Goal: Navigation & Orientation: Understand site structure

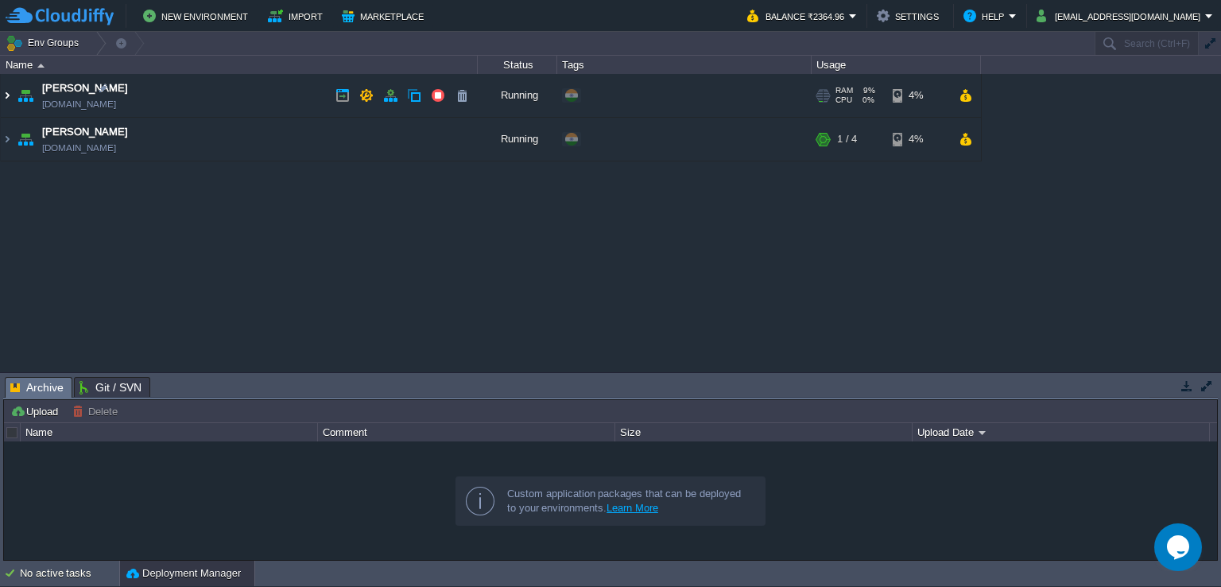
click at [10, 92] on img at bounding box center [7, 95] width 13 height 43
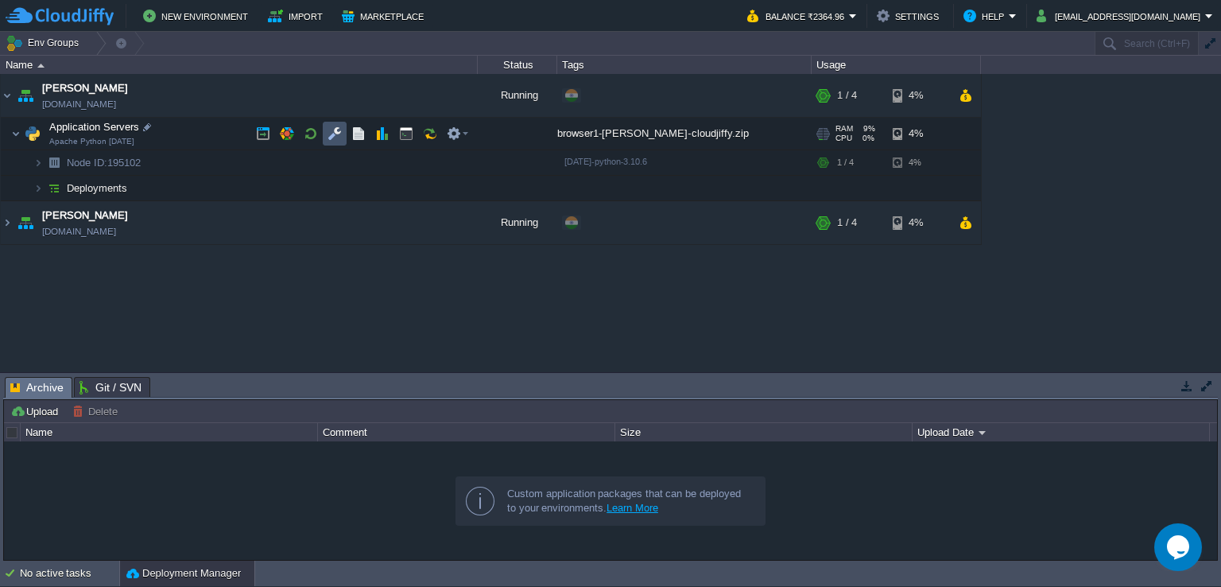
click at [331, 132] on button "button" at bounding box center [335, 133] width 14 height 14
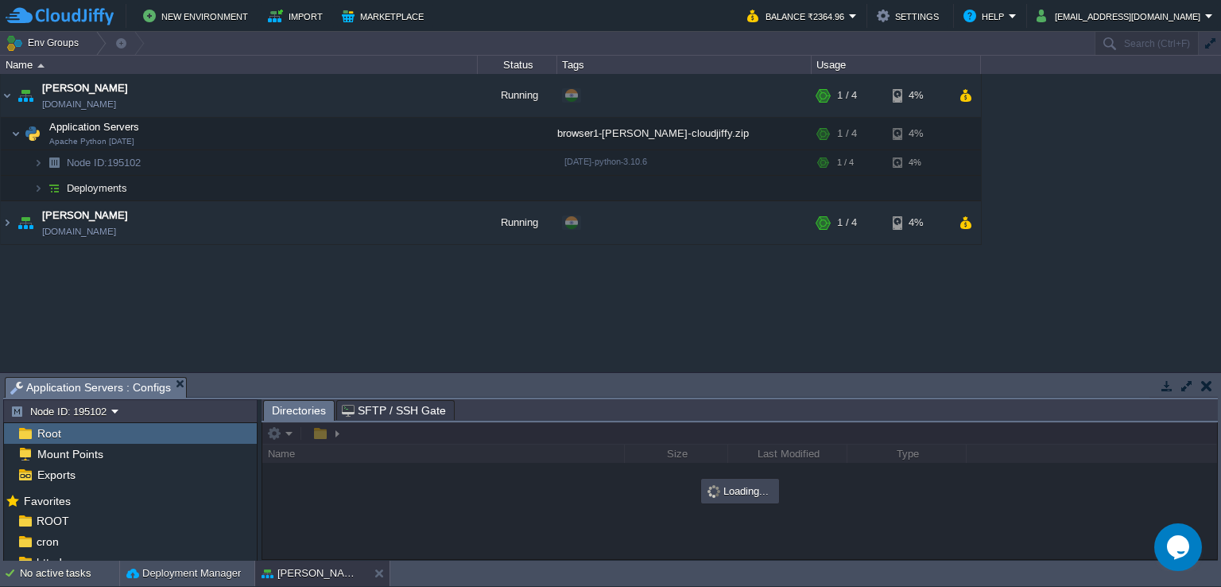
click at [1183, 382] on button "button" at bounding box center [1187, 385] width 14 height 14
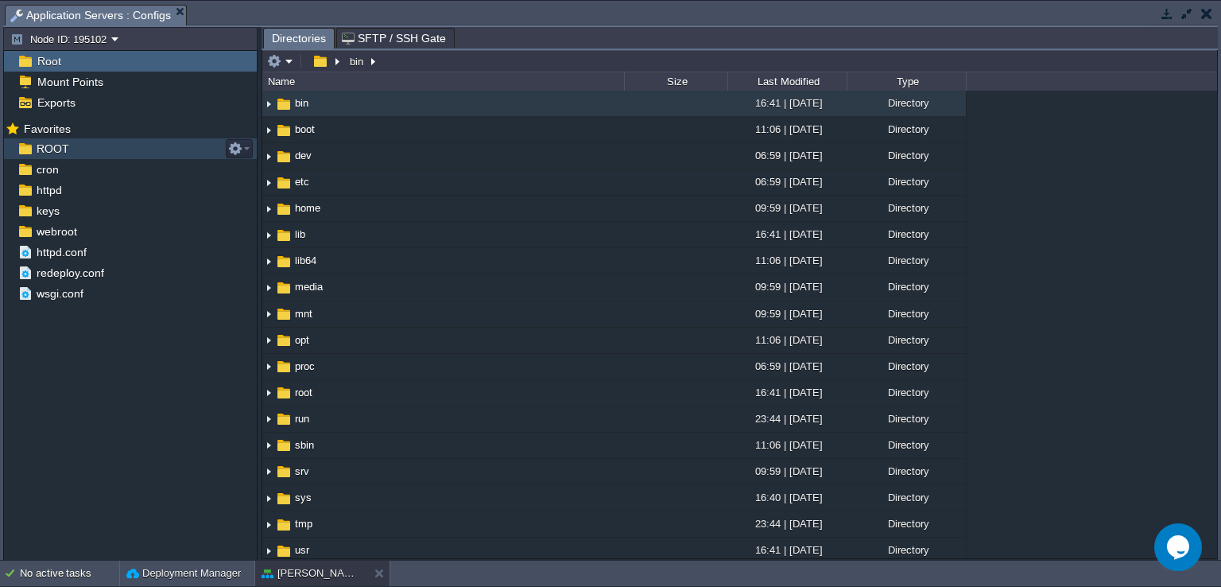
click at [61, 153] on span "ROOT" at bounding box center [52, 149] width 38 height 14
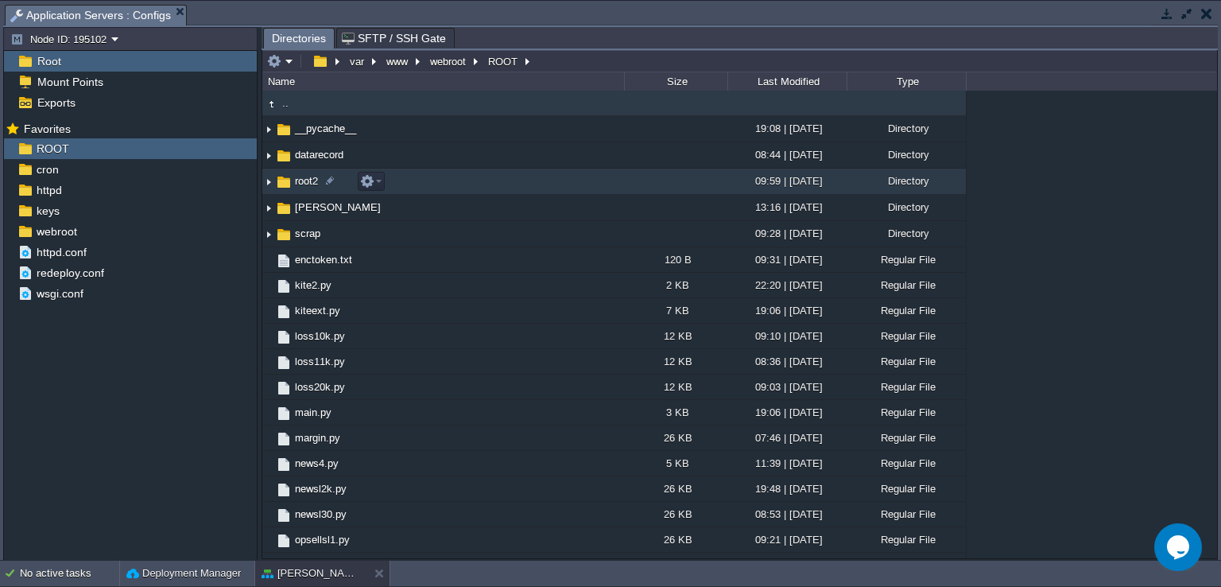
click at [270, 178] on img at bounding box center [268, 181] width 13 height 25
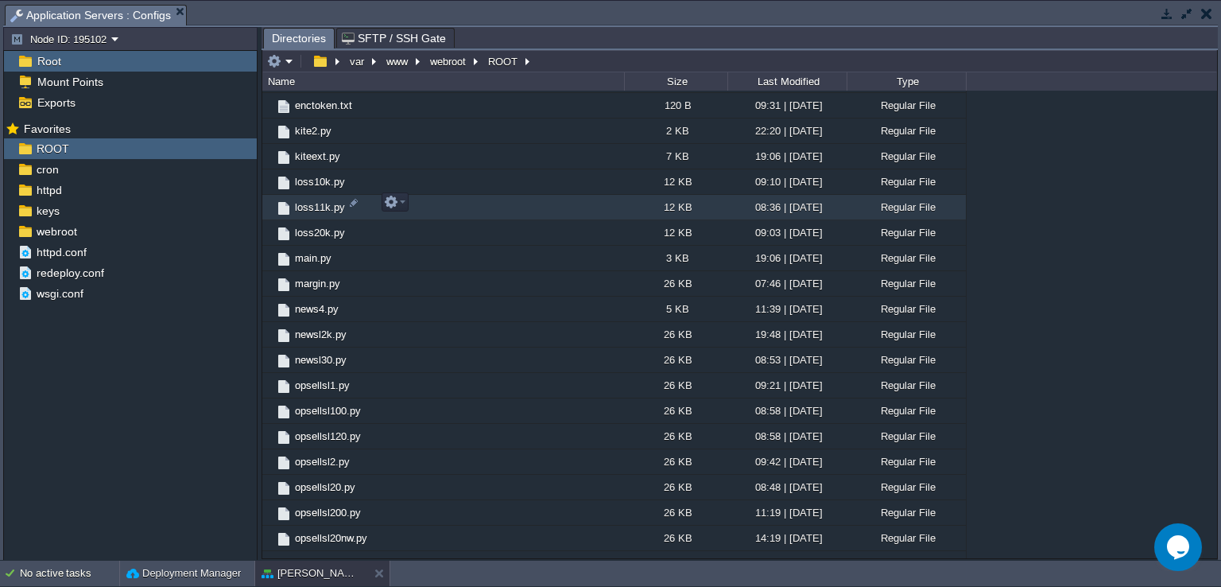
scroll to position [454, 0]
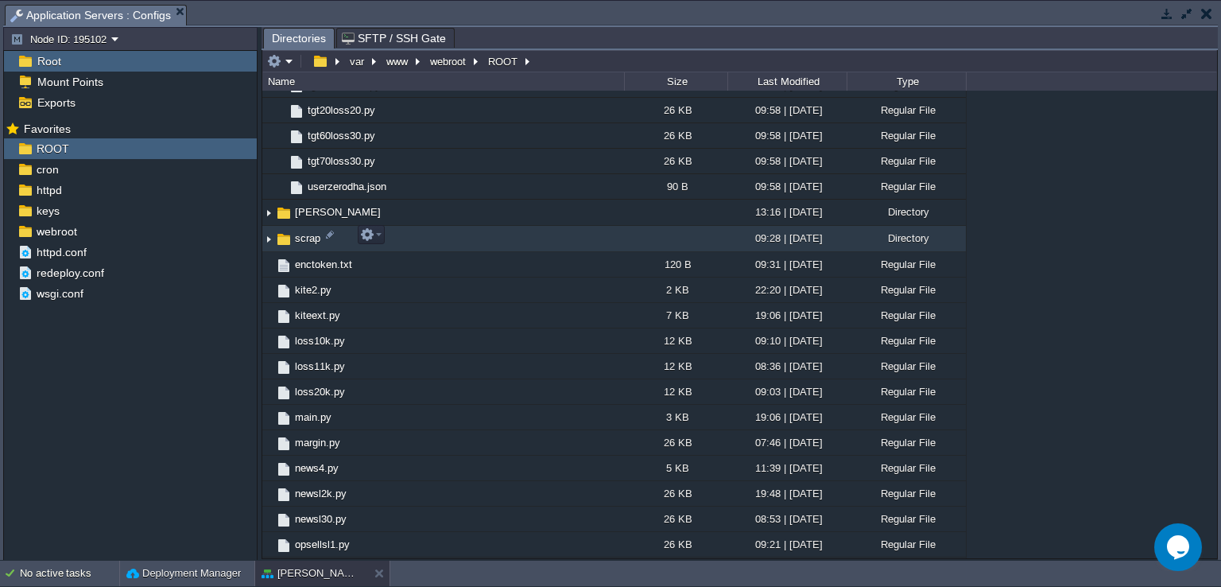
click at [267, 235] on img at bounding box center [268, 239] width 13 height 25
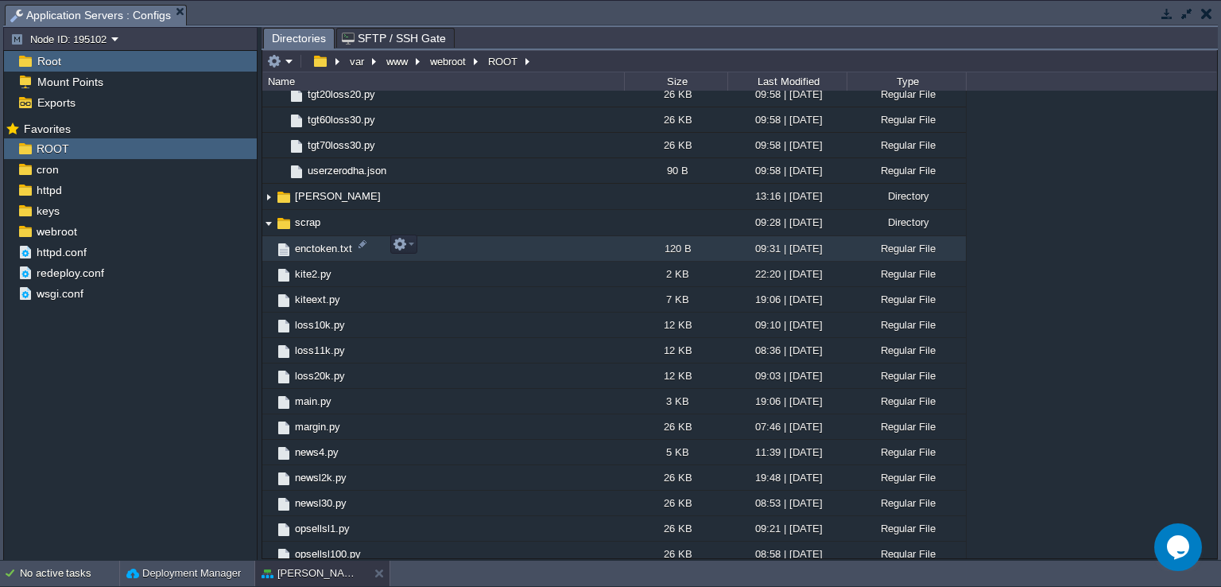
scroll to position [374, 0]
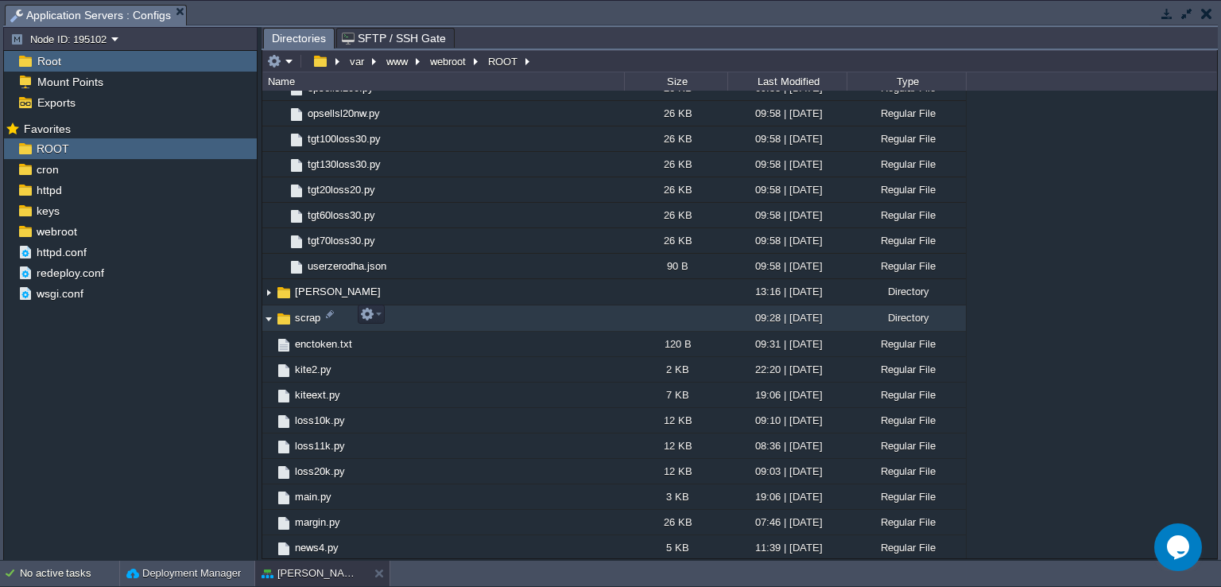
click at [265, 319] on img at bounding box center [268, 318] width 13 height 25
click at [270, 316] on img at bounding box center [268, 318] width 13 height 25
click at [271, 314] on img at bounding box center [268, 318] width 13 height 25
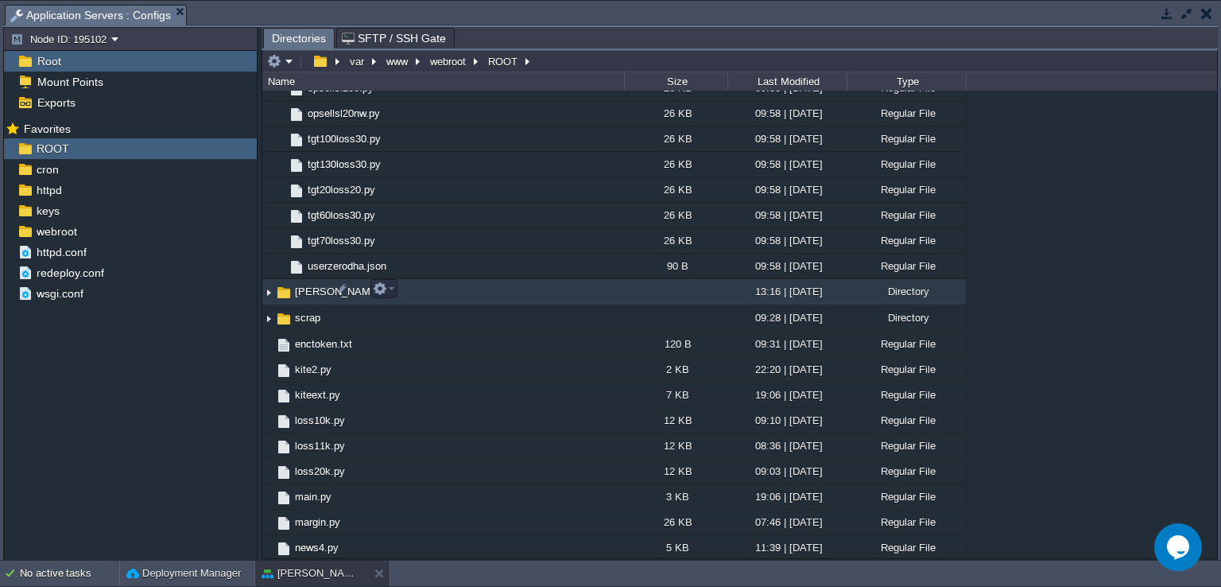
click at [267, 288] on img at bounding box center [268, 292] width 13 height 25
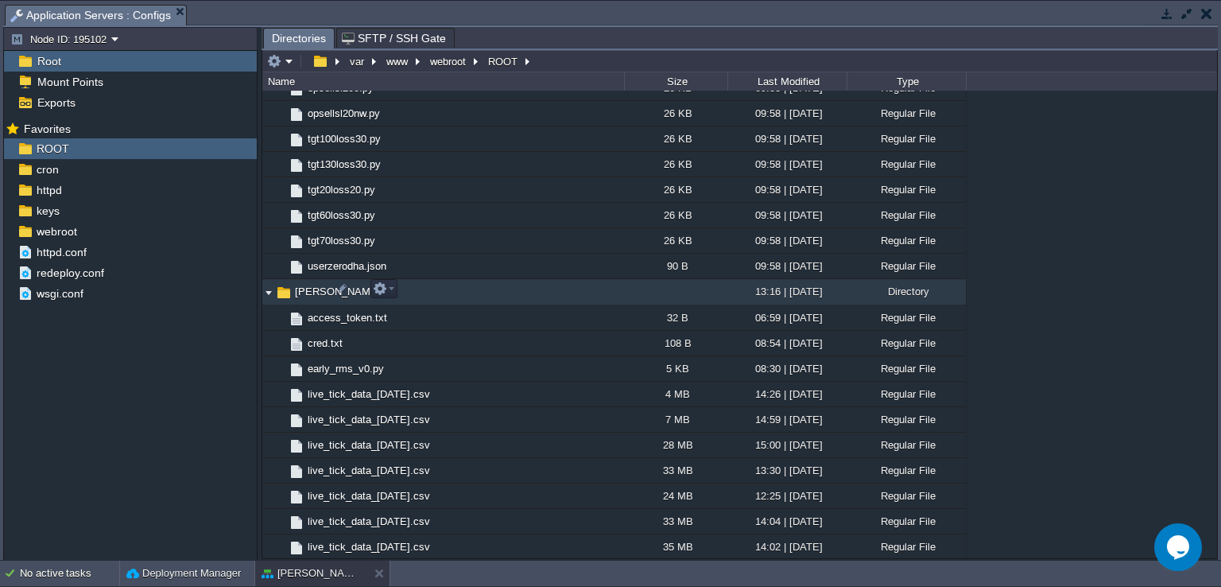
click at [267, 293] on img at bounding box center [268, 292] width 13 height 25
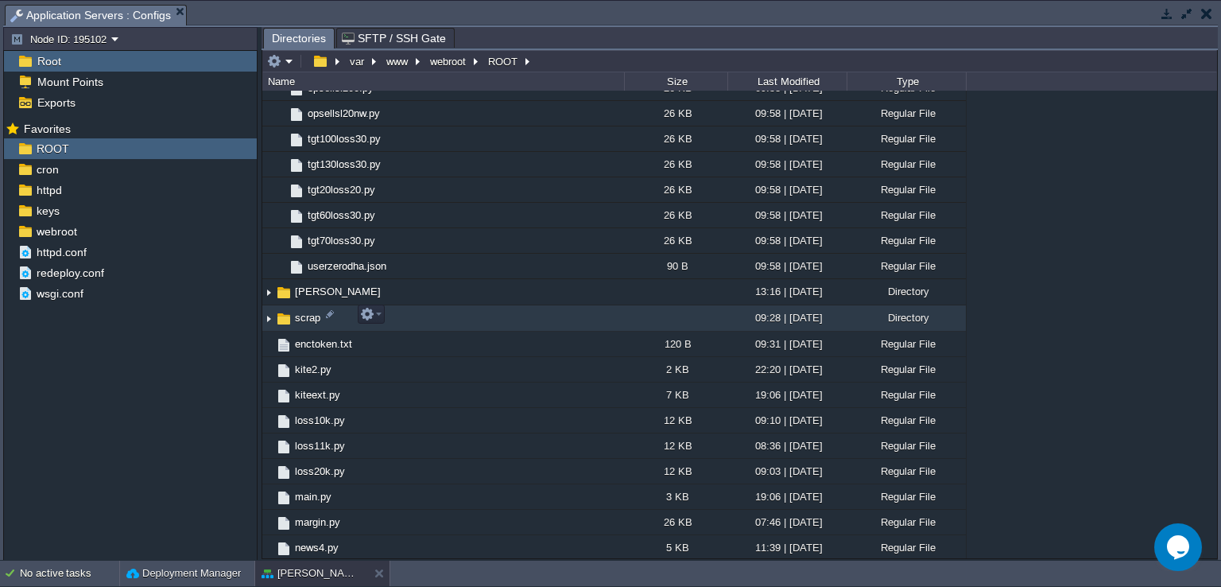
click at [270, 309] on img at bounding box center [268, 318] width 13 height 25
click at [268, 316] on img at bounding box center [268, 318] width 13 height 25
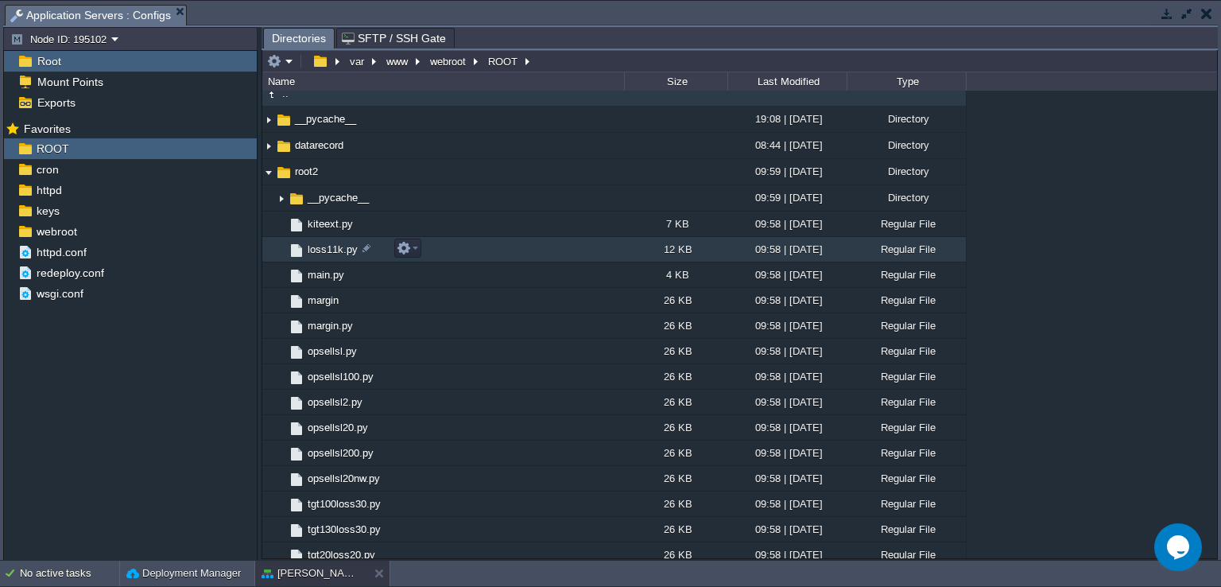
scroll to position [0, 0]
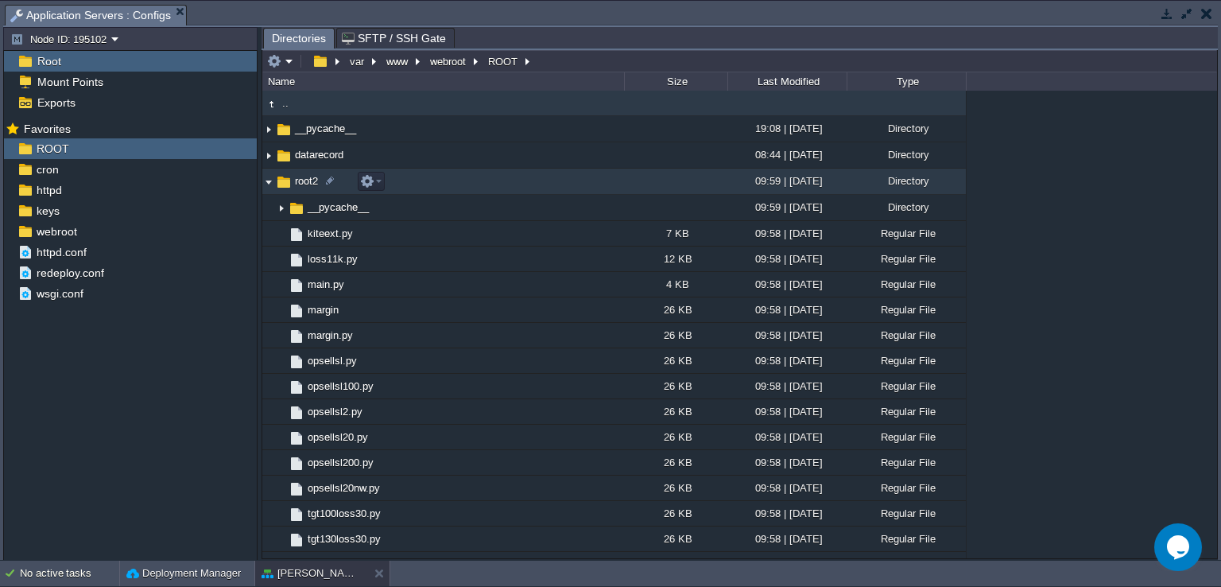
click at [275, 188] on img at bounding box center [283, 181] width 17 height 17
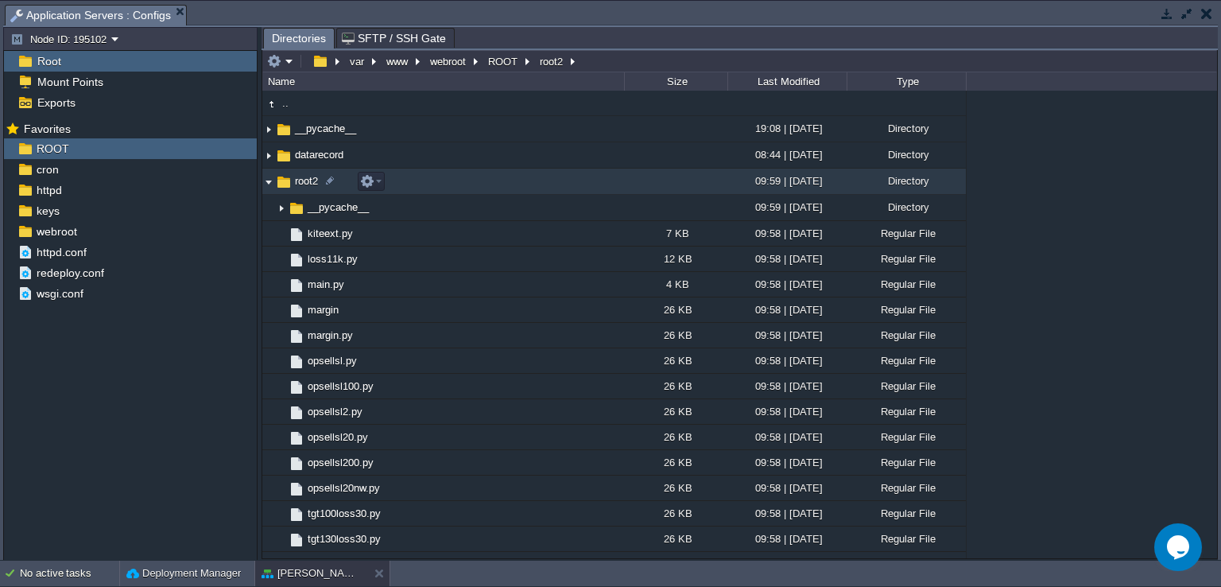
click at [270, 183] on img at bounding box center [268, 181] width 13 height 25
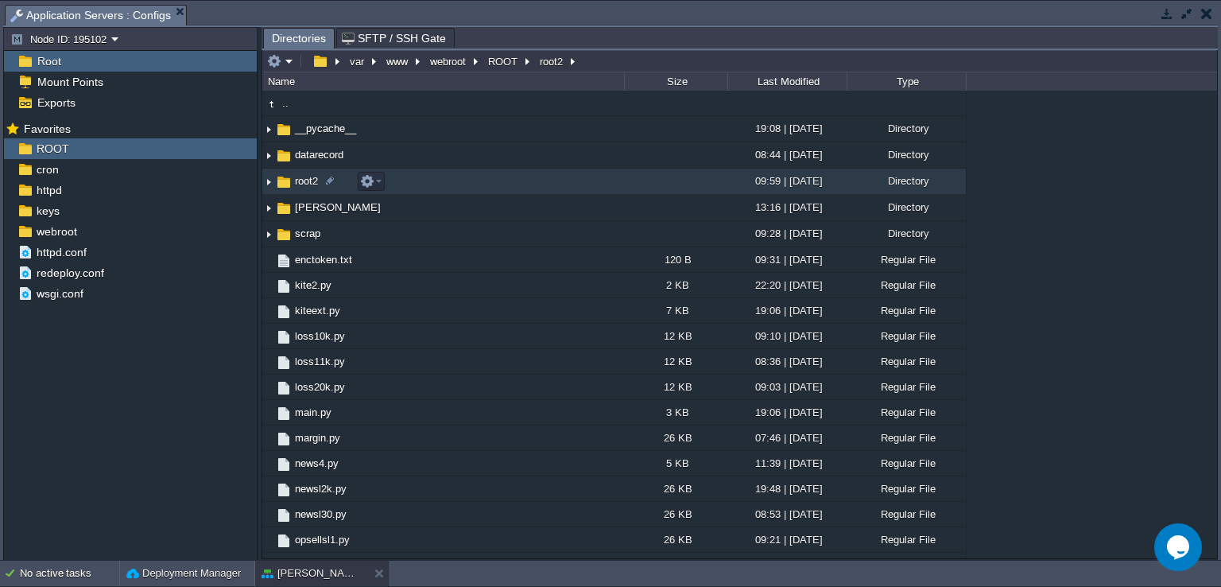
click at [270, 183] on img at bounding box center [268, 181] width 13 height 25
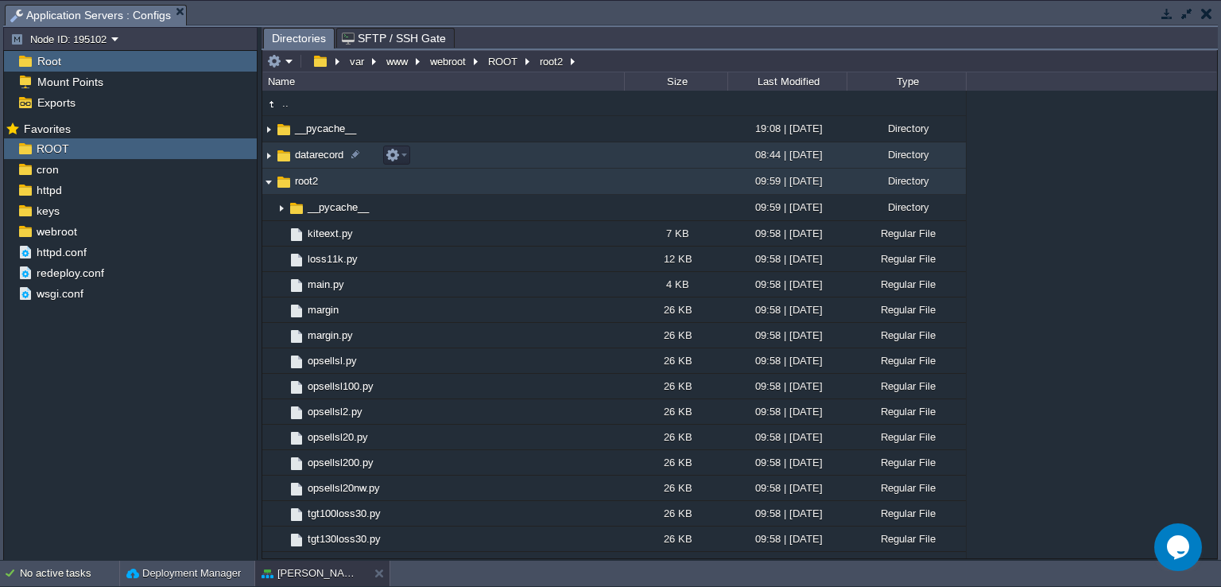
click at [263, 153] on img at bounding box center [268, 155] width 13 height 25
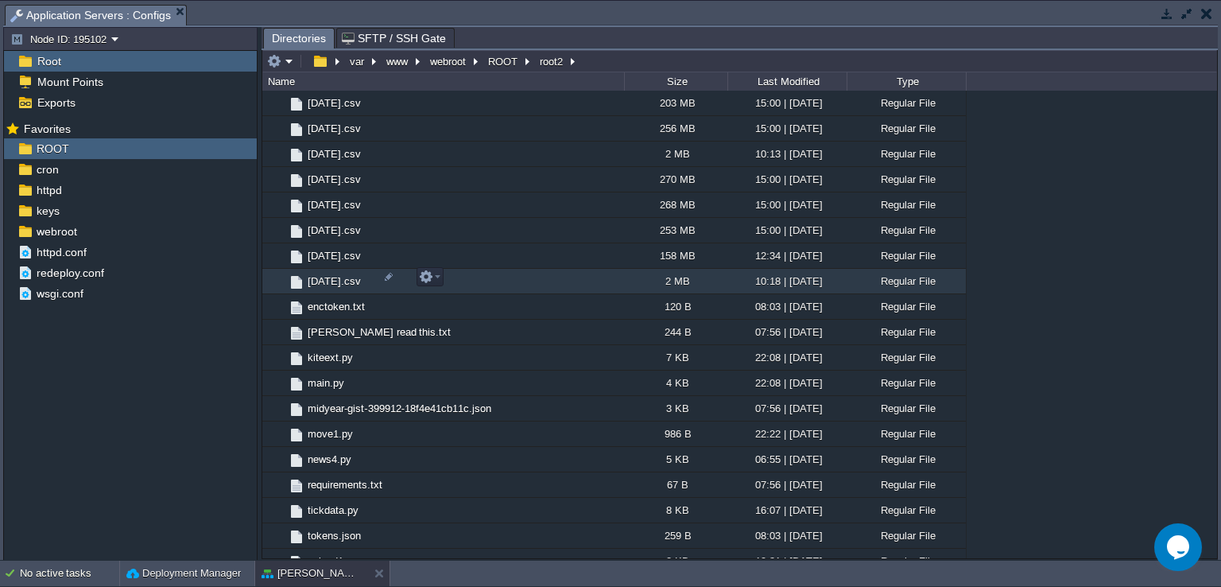
scroll to position [557, 0]
